Goal: Information Seeking & Learning: Learn about a topic

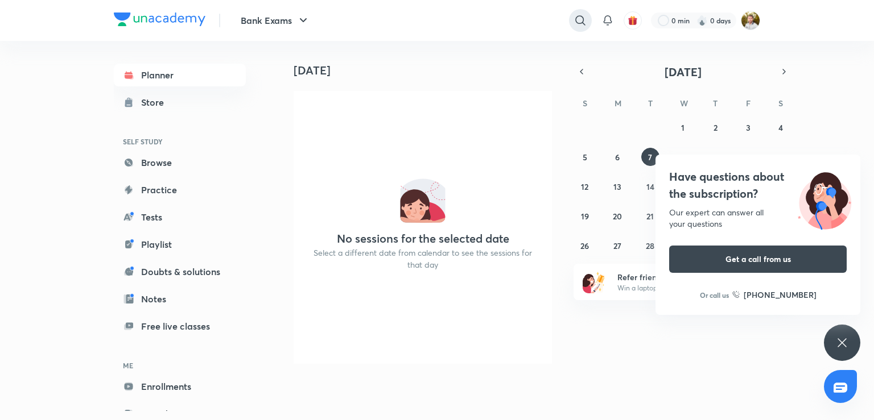
click at [584, 14] on icon at bounding box center [580, 21] width 14 height 14
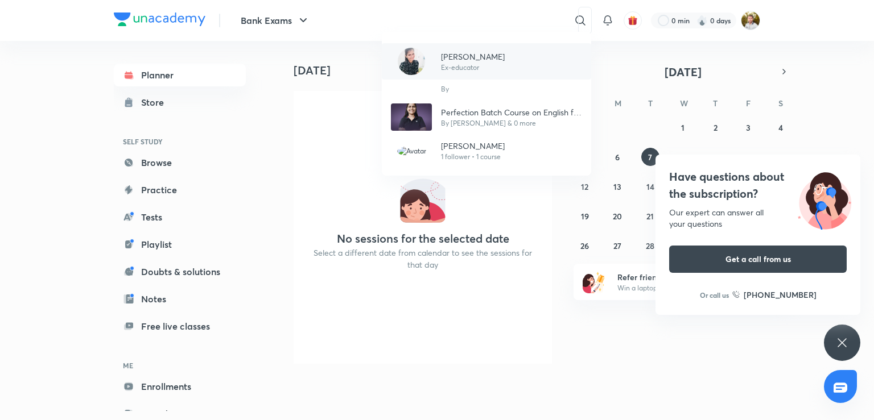
click at [465, 60] on p "[PERSON_NAME]" at bounding box center [473, 57] width 64 height 12
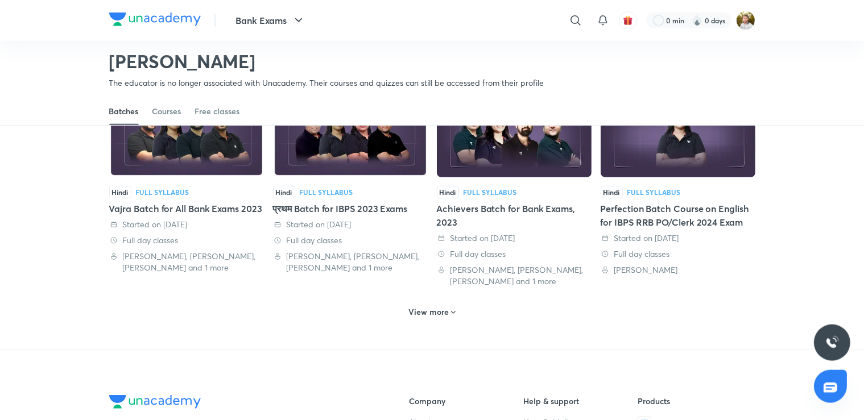
scroll to position [592, 0]
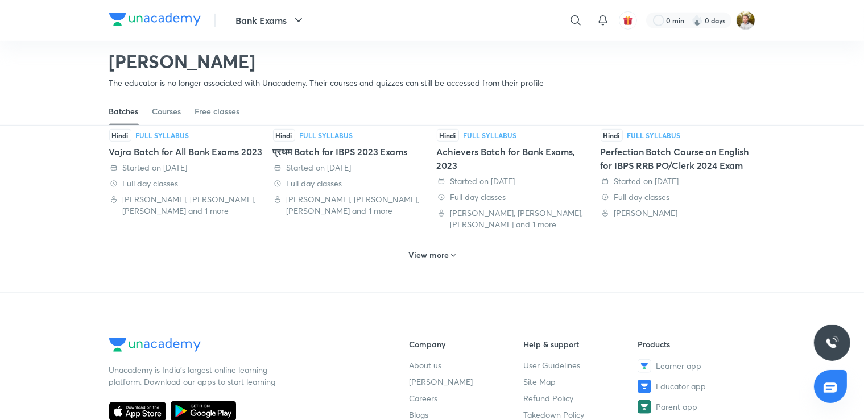
click at [437, 257] on div "View more" at bounding box center [432, 255] width 56 height 18
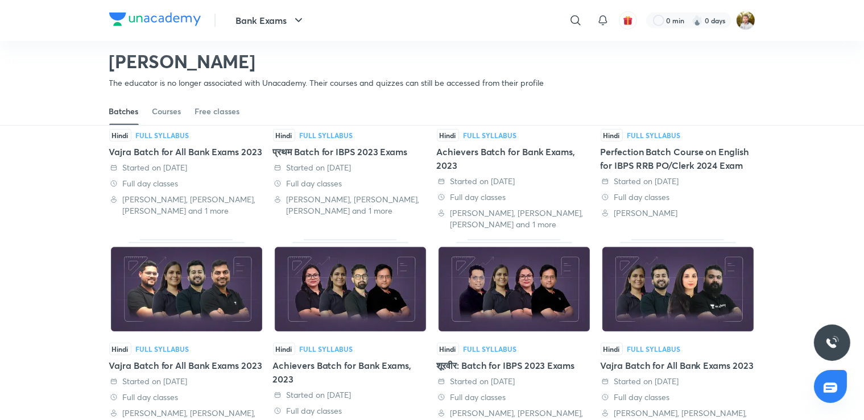
scroll to position [411, 0]
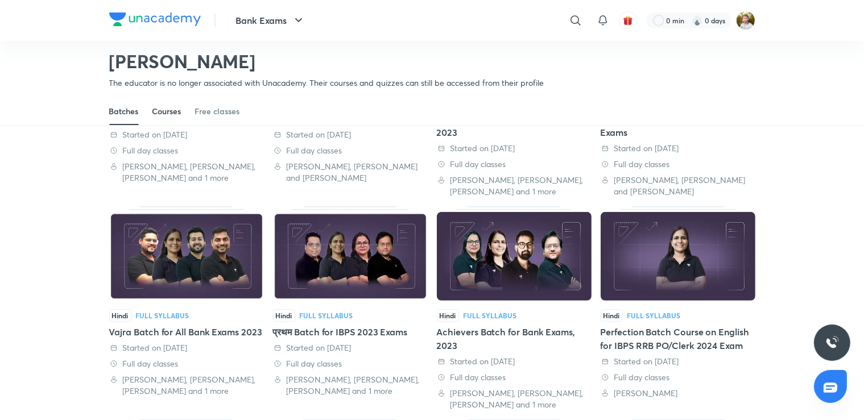
click at [167, 106] on div "Courses" at bounding box center [166, 111] width 29 height 11
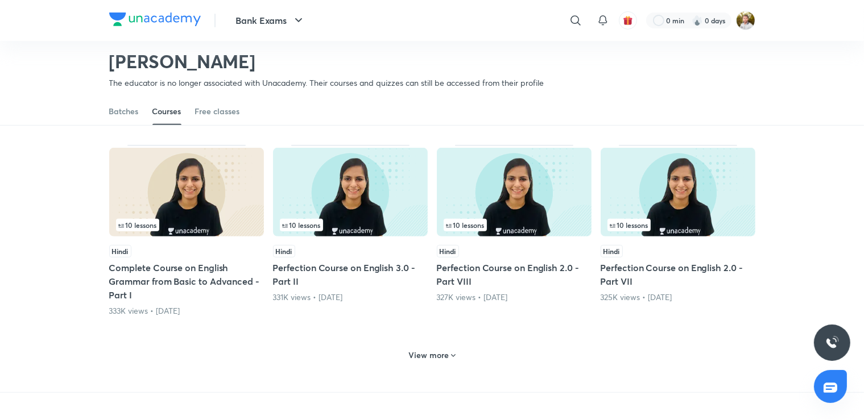
scroll to position [592, 0]
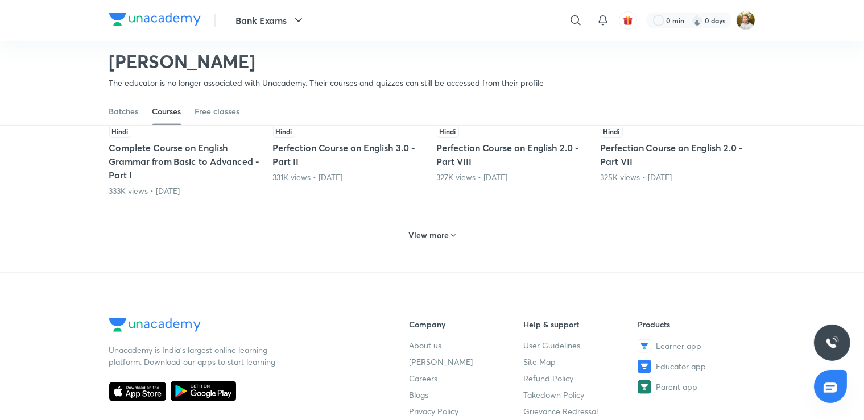
click at [433, 230] on h6 "View more" at bounding box center [428, 235] width 40 height 11
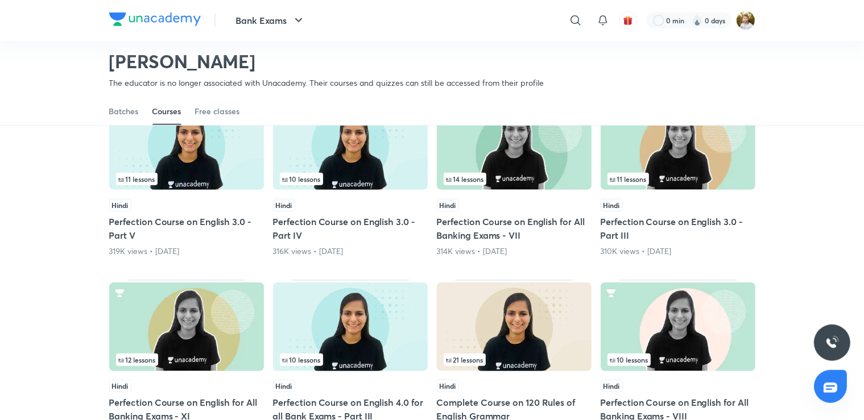
scroll to position [712, 0]
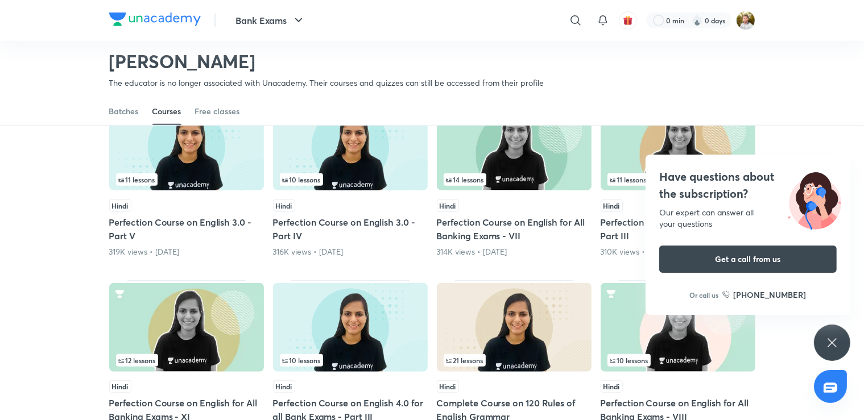
click at [652, 158] on div "Have questions about the subscription? Our expert can answer all your questions…" at bounding box center [748, 235] width 205 height 160
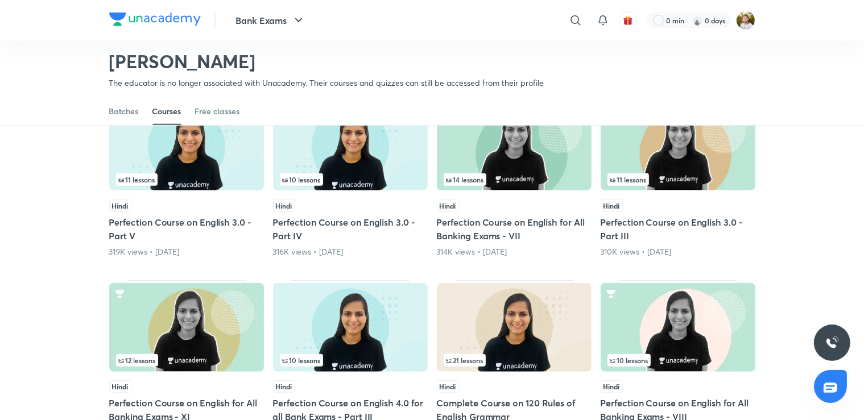
click at [652, 158] on img at bounding box center [678, 146] width 155 height 89
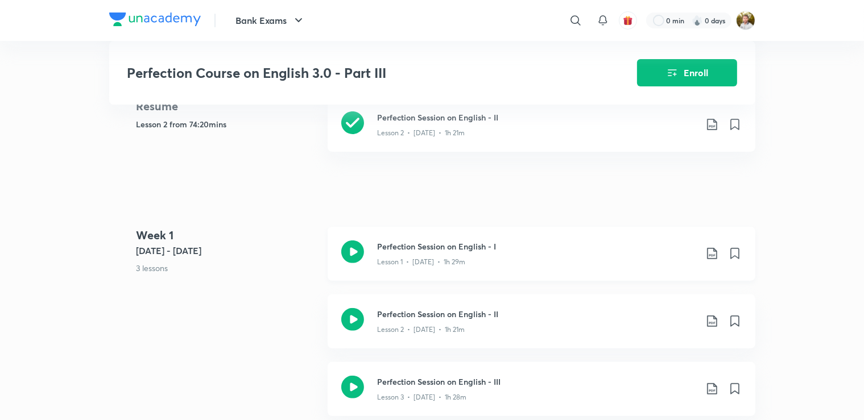
scroll to position [360, 0]
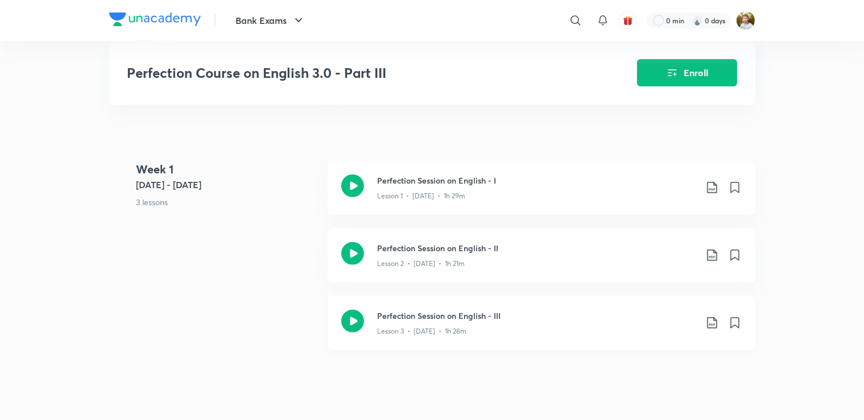
click at [413, 317] on h3 "Perfection Session on English - III" at bounding box center [537, 316] width 319 height 12
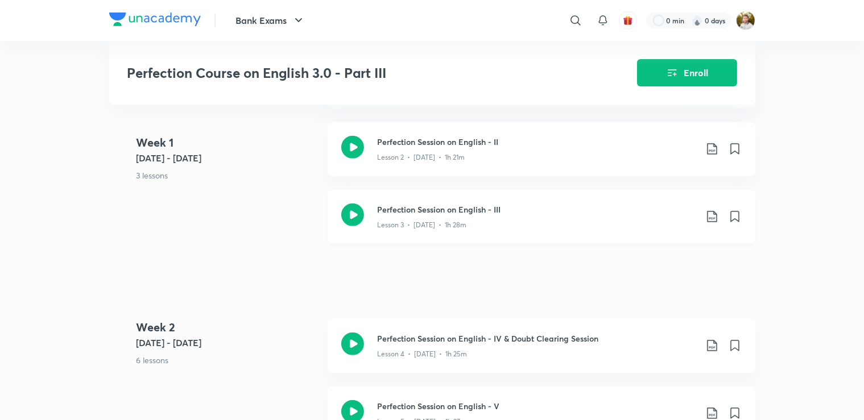
scroll to position [480, 0]
